Goal: Find contact information: Find contact information

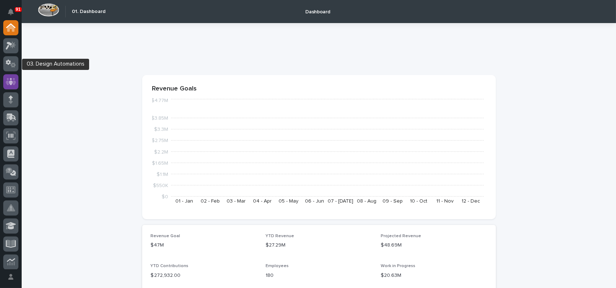
click at [10, 83] on icon at bounding box center [11, 81] width 4 height 7
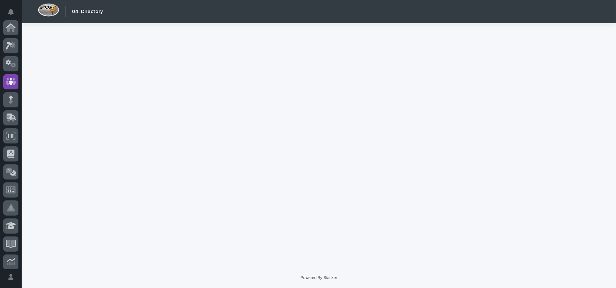
scroll to position [54, 0]
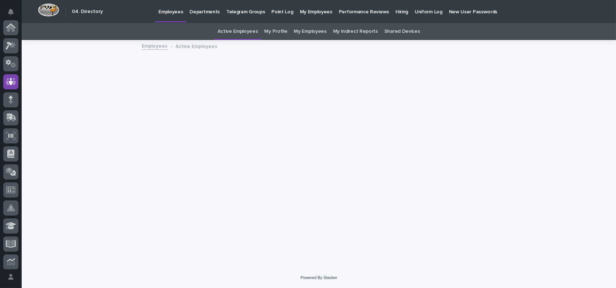
scroll to position [54, 0]
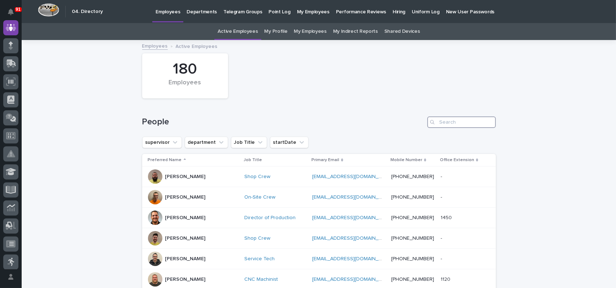
click at [449, 122] on input "Search" at bounding box center [461, 123] width 69 height 12
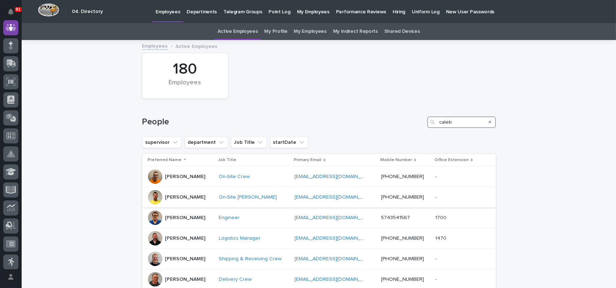
type input "caleb"
click at [149, 199] on div at bounding box center [155, 197] width 14 height 14
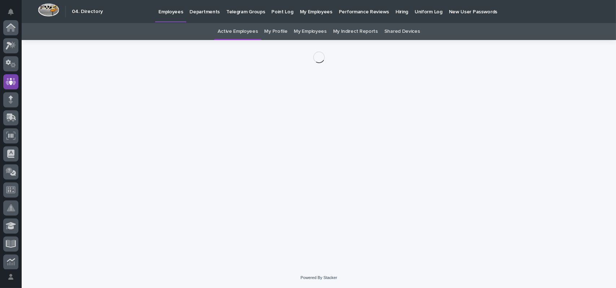
scroll to position [54, 0]
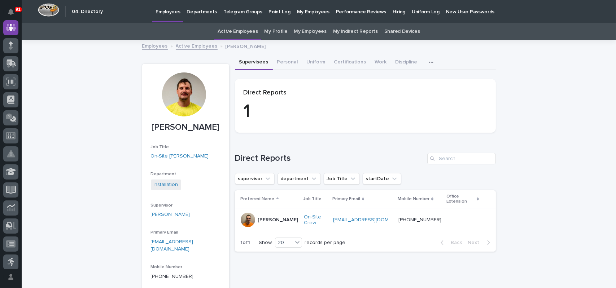
click at [171, 101] on div at bounding box center [184, 95] width 44 height 44
